Goal: Complete application form

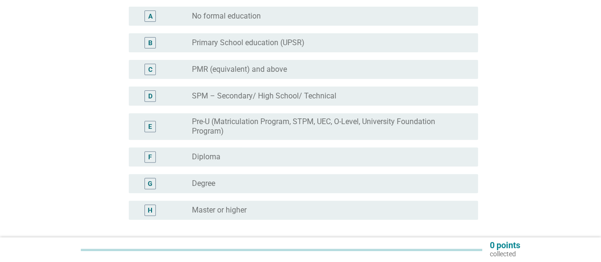
scroll to position [143, 0]
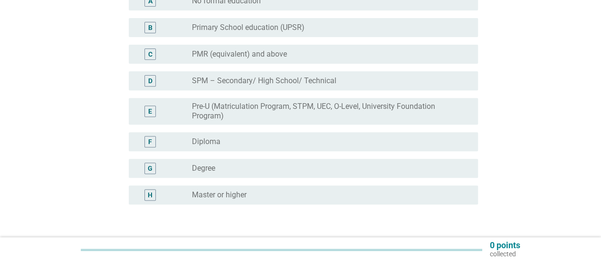
click at [220, 172] on div "radio_button_unchecked Degree" at bounding box center [327, 168] width 271 height 10
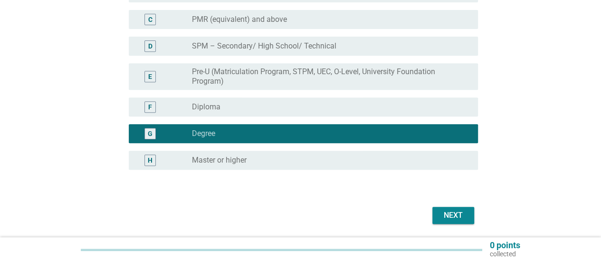
scroll to position [209, 0]
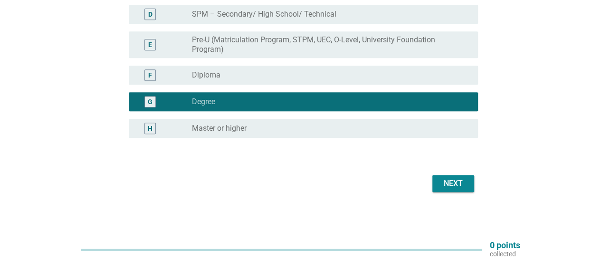
click at [456, 179] on div "Next" at bounding box center [453, 183] width 27 height 11
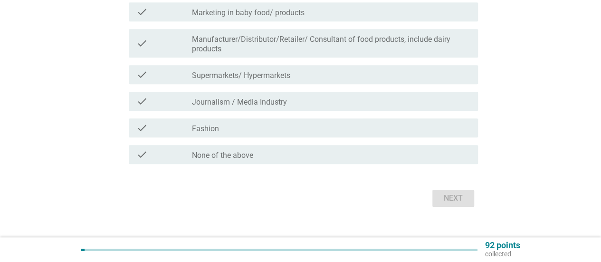
scroll to position [333, 0]
click at [269, 158] on div "check_box_outline_blank None of the above" at bounding box center [331, 153] width 278 height 11
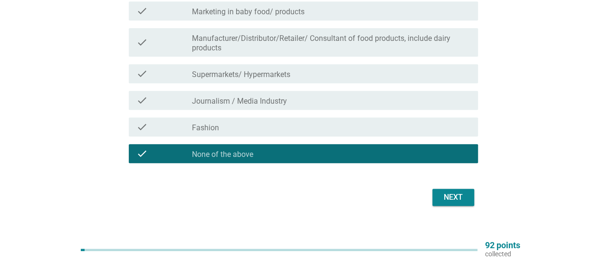
click at [449, 201] on div "Next" at bounding box center [453, 196] width 27 height 11
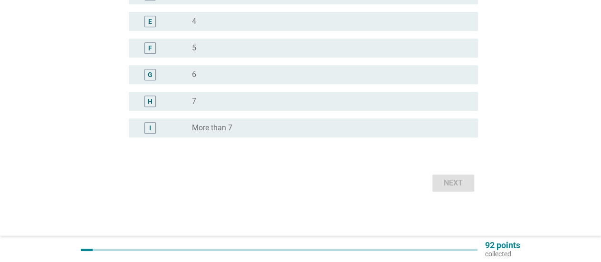
scroll to position [0, 0]
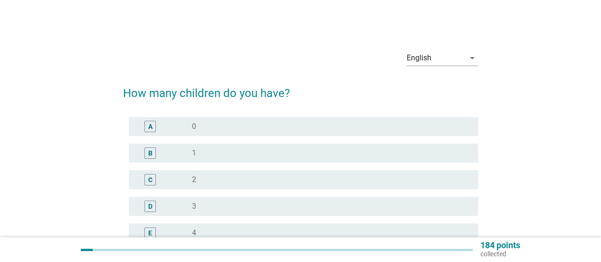
click at [262, 134] on div "A radio_button_unchecked 0" at bounding box center [303, 126] width 349 height 19
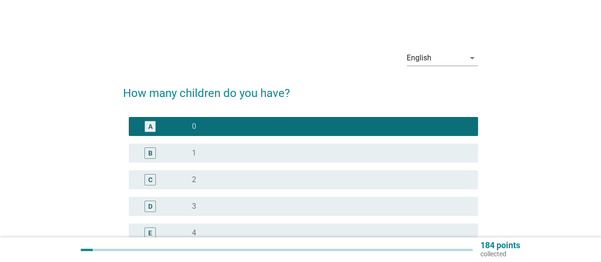
click at [257, 160] on div "B radio_button_unchecked 1" at bounding box center [303, 152] width 349 height 19
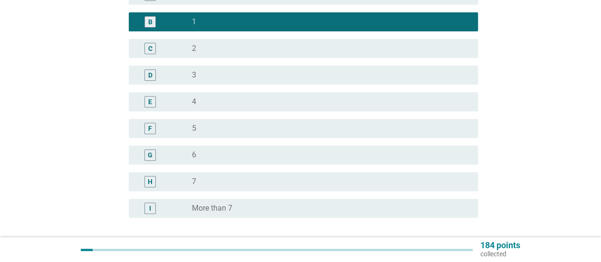
scroll to position [190, 0]
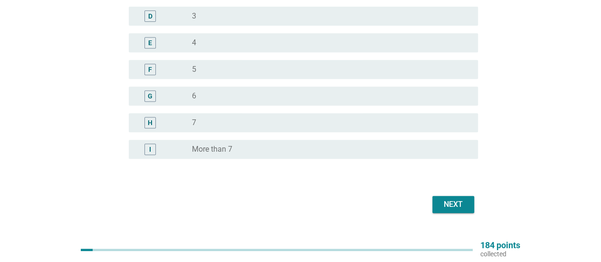
click at [455, 203] on div "Next" at bounding box center [453, 204] width 27 height 11
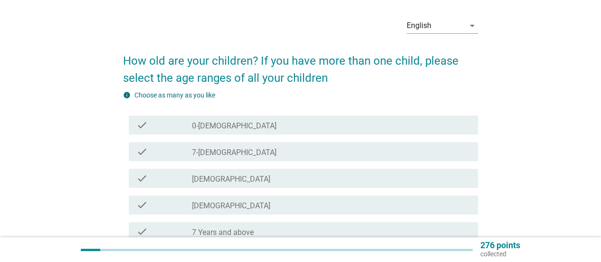
scroll to position [48, 0]
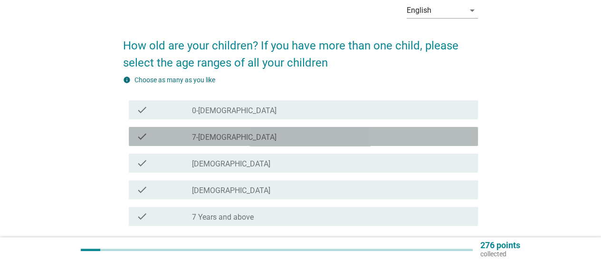
click at [290, 134] on div "check_box_outline_blank 7-[DEMOGRAPHIC_DATA]" at bounding box center [331, 136] width 278 height 11
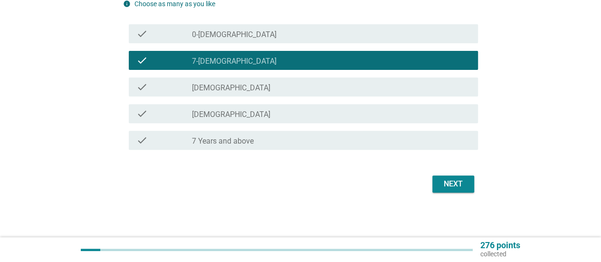
scroll to position [124, 0]
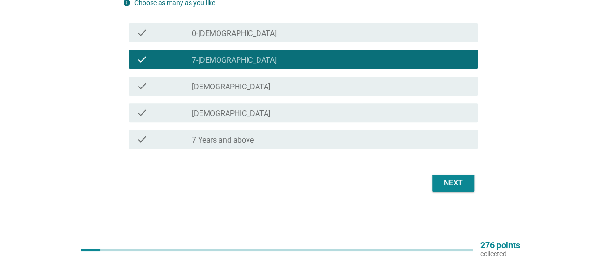
click at [460, 184] on div "Next" at bounding box center [453, 182] width 27 height 11
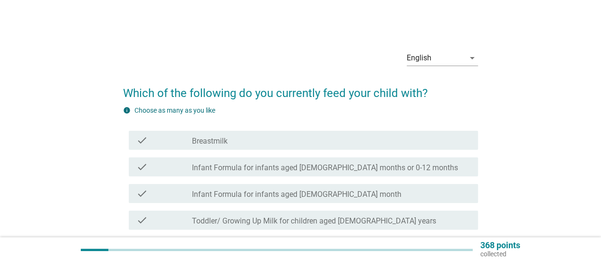
scroll to position [48, 0]
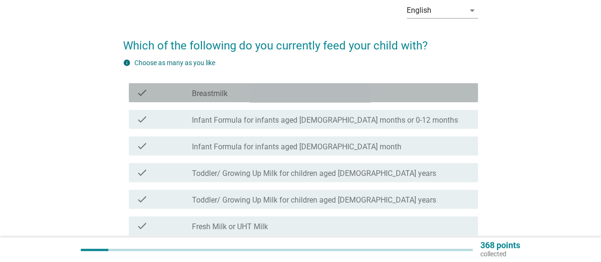
click at [354, 90] on div "check_box_outline_blank Breastmilk" at bounding box center [331, 92] width 278 height 11
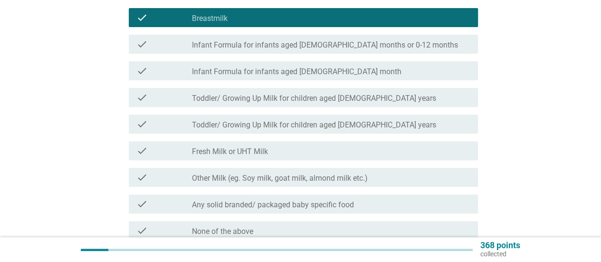
scroll to position [190, 0]
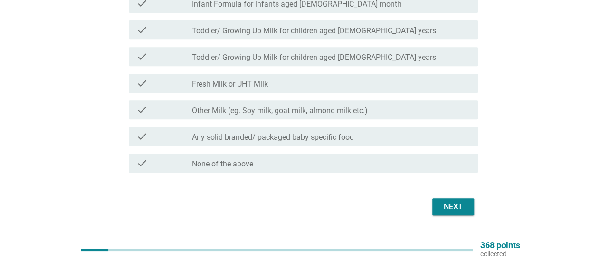
click at [448, 204] on div "Next" at bounding box center [453, 206] width 27 height 11
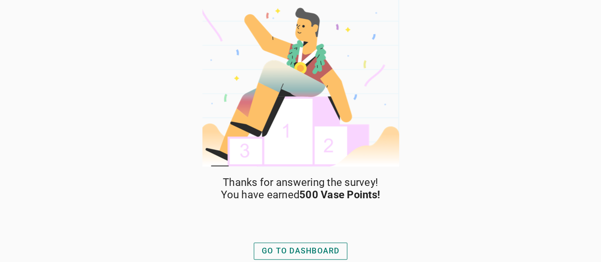
click at [335, 251] on div "GO TO DASHBOARD" at bounding box center [301, 250] width 78 height 11
